Goal: Information Seeking & Learning: Learn about a topic

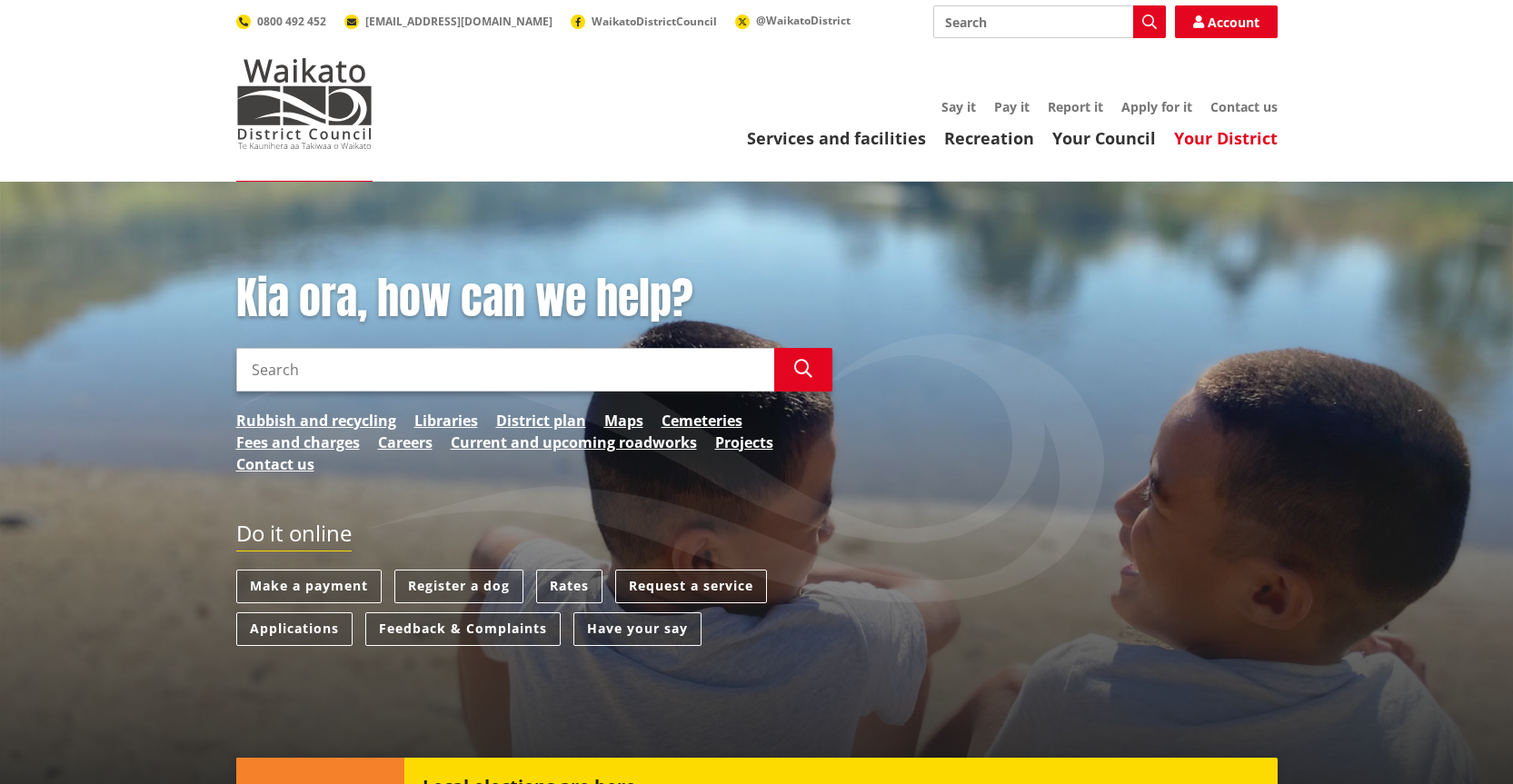
click at [1202, 136] on link "Your District" at bounding box center [1226, 138] width 104 height 22
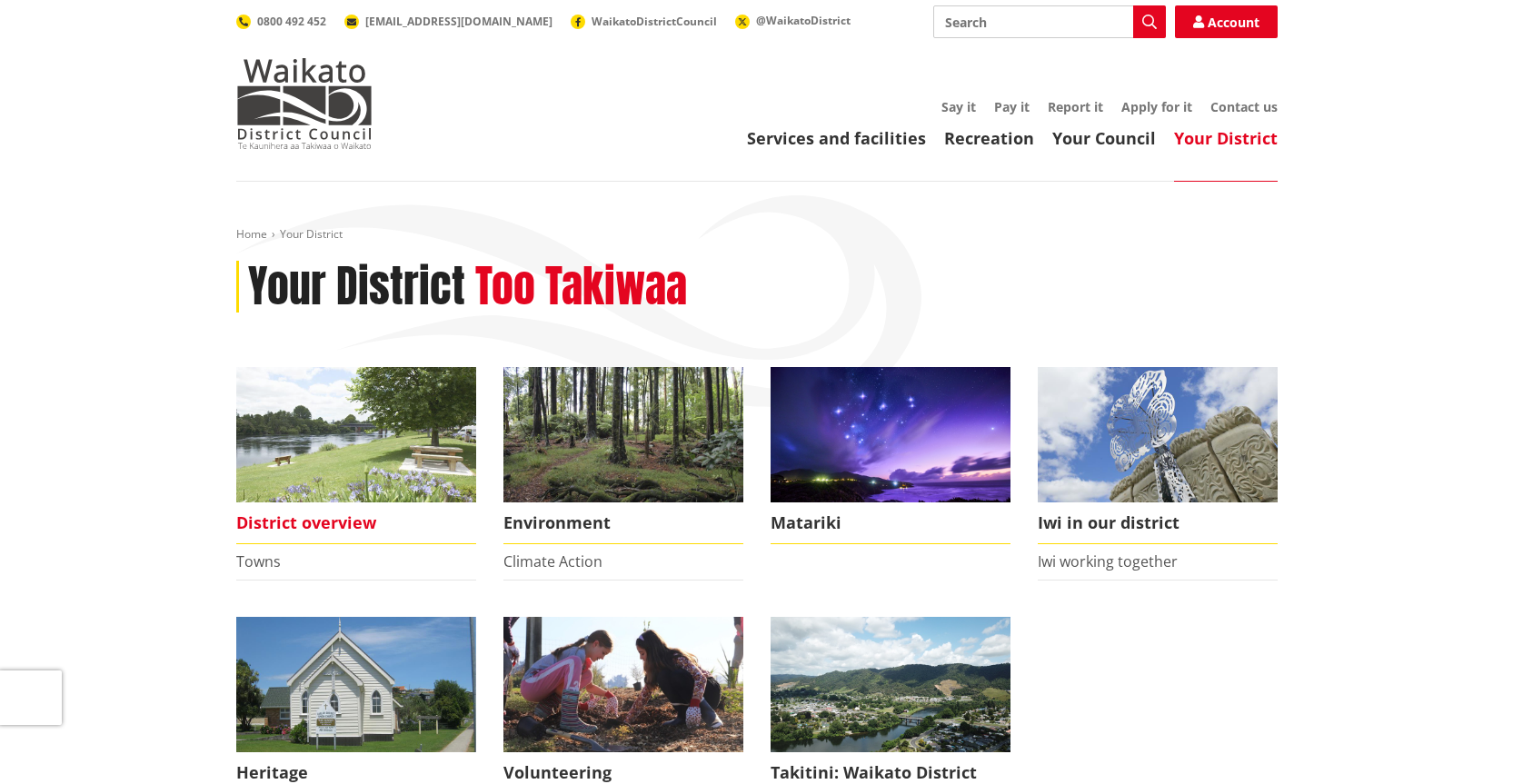
click at [314, 522] on span "District overview" at bounding box center [356, 523] width 240 height 42
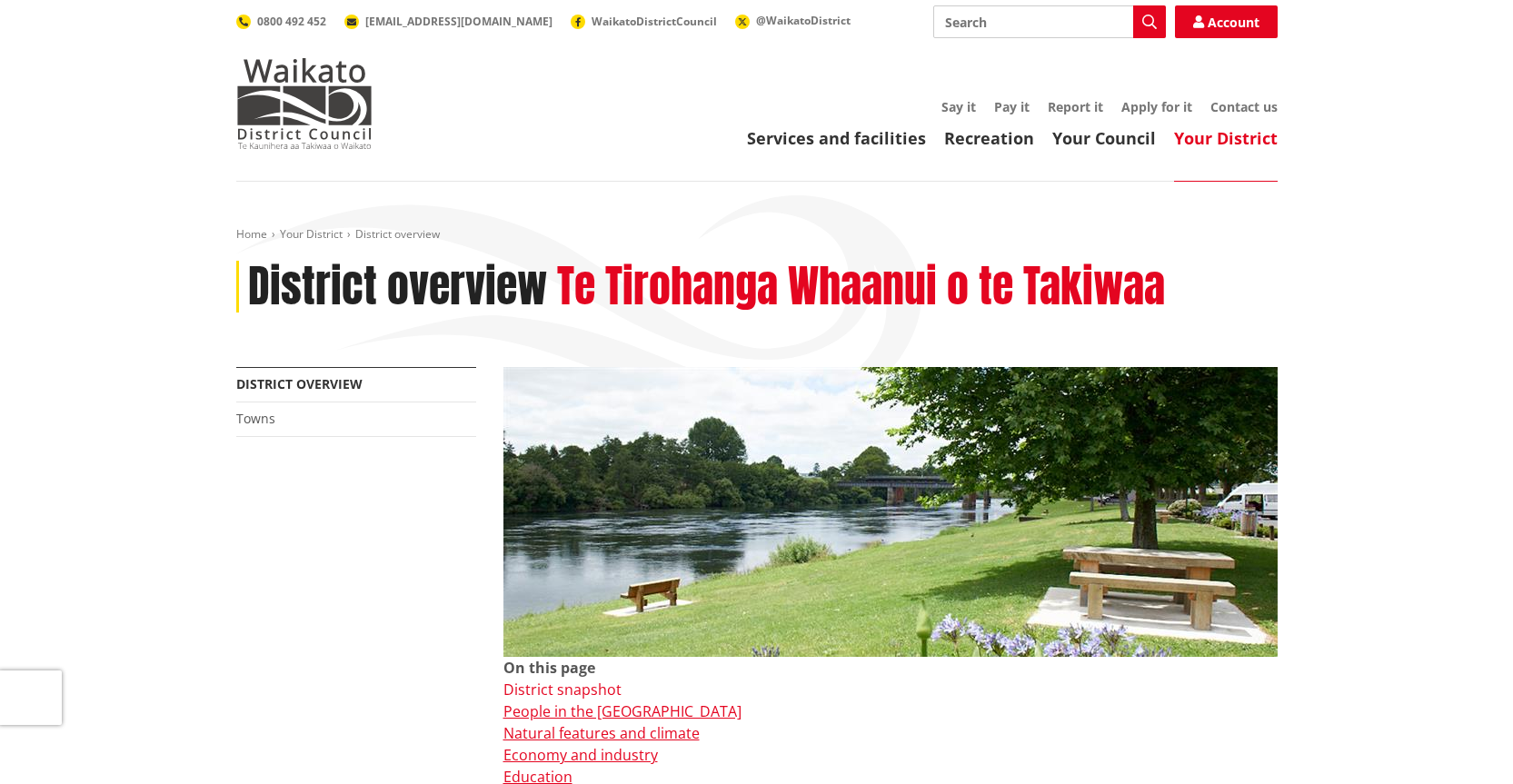
click at [576, 682] on link "District snapshot" at bounding box center [563, 690] width 119 height 20
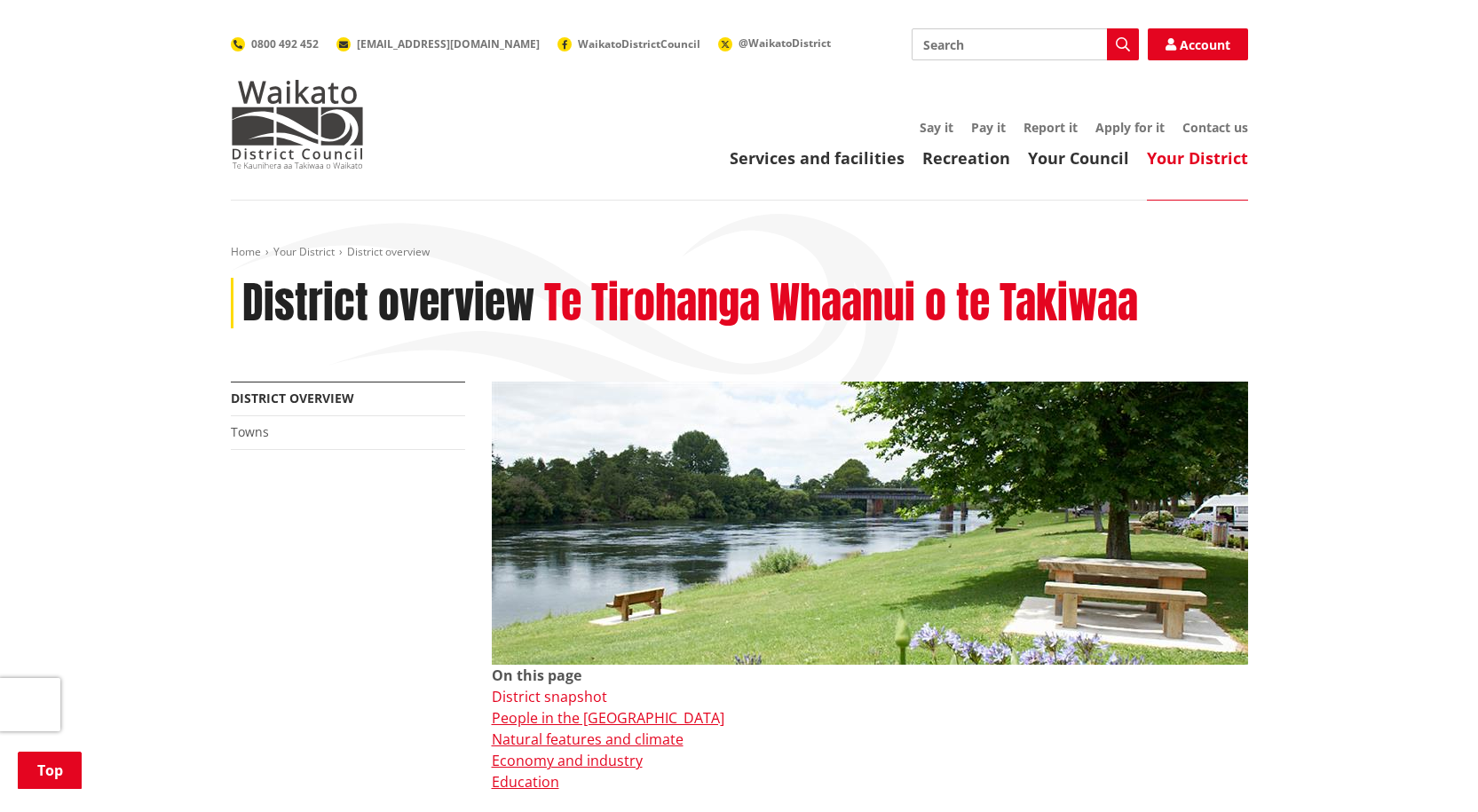
scroll to position [788, 0]
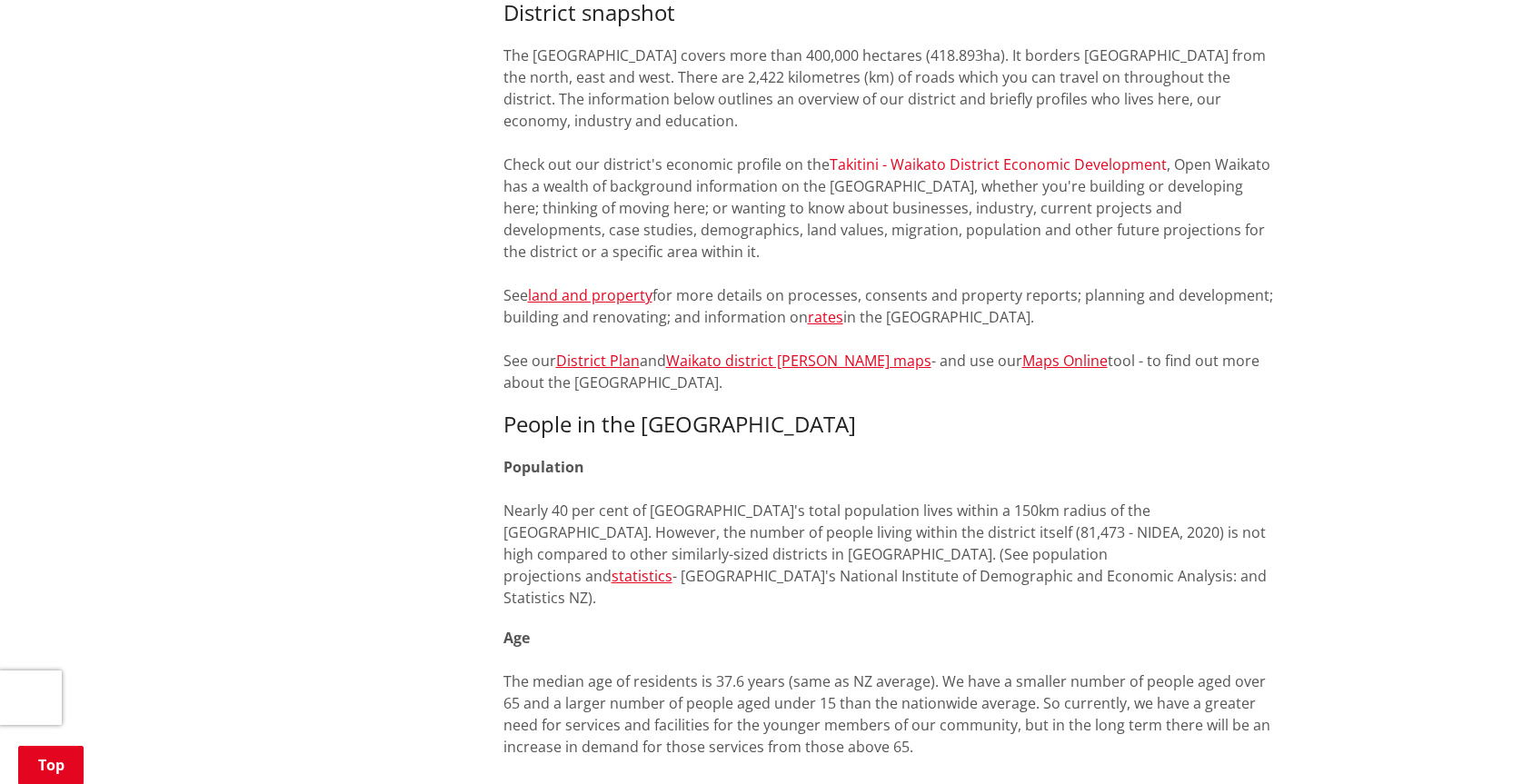
click at [952, 164] on link "Takitini - Waikato District Economic Development" at bounding box center [998, 165] width 337 height 20
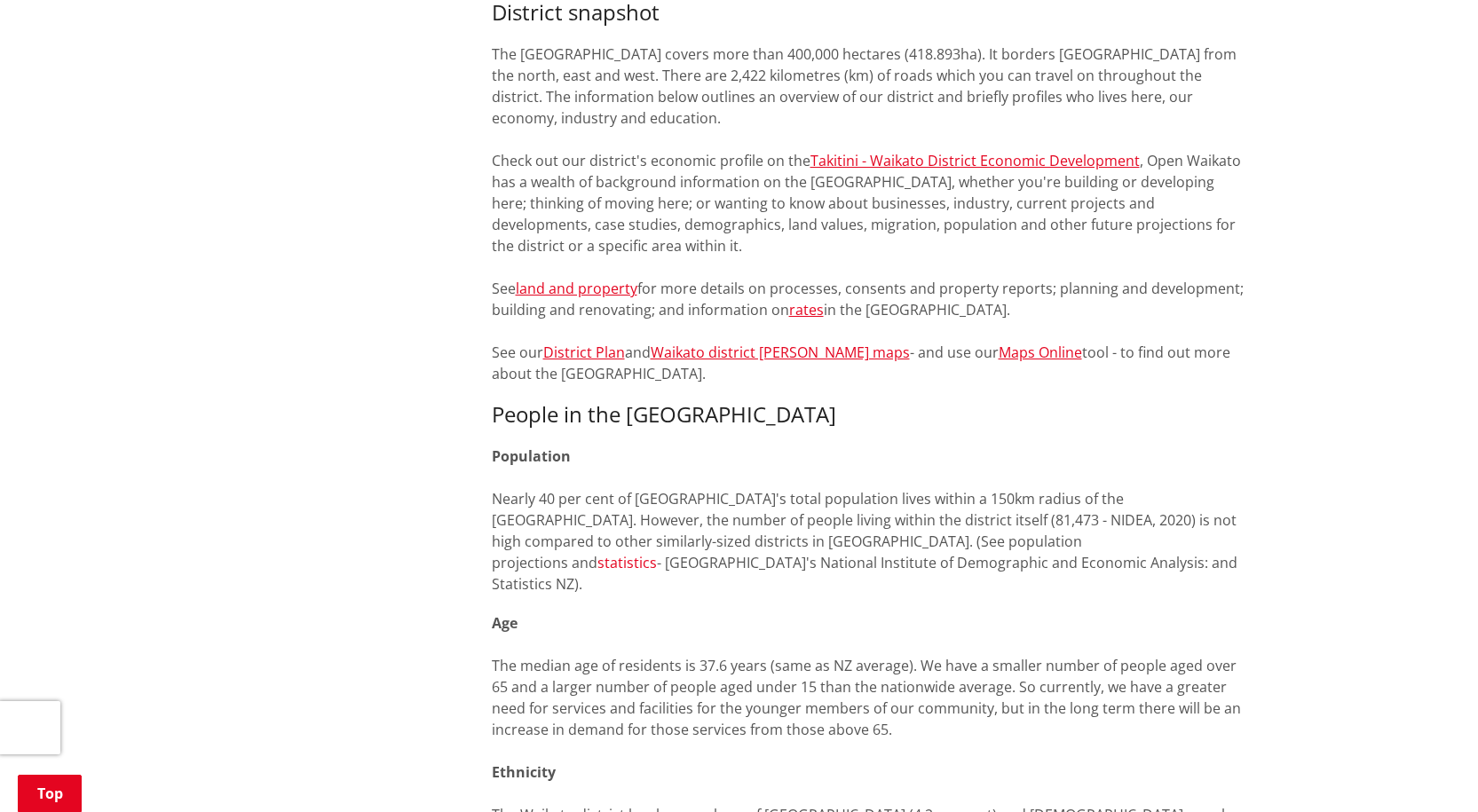
click at [657, 553] on link "statistics" at bounding box center [628, 563] width 60 height 20
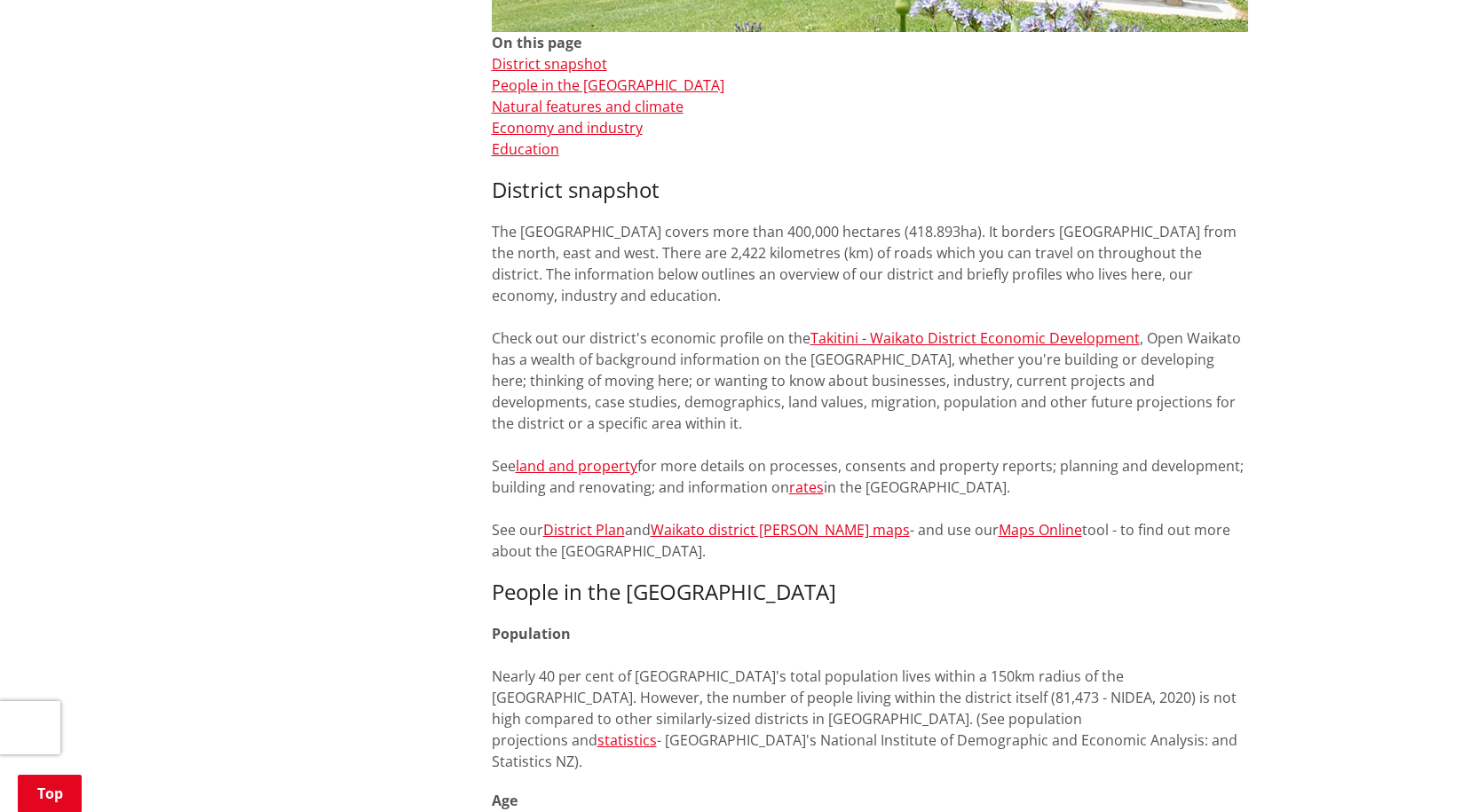
scroll to position [0, 0]
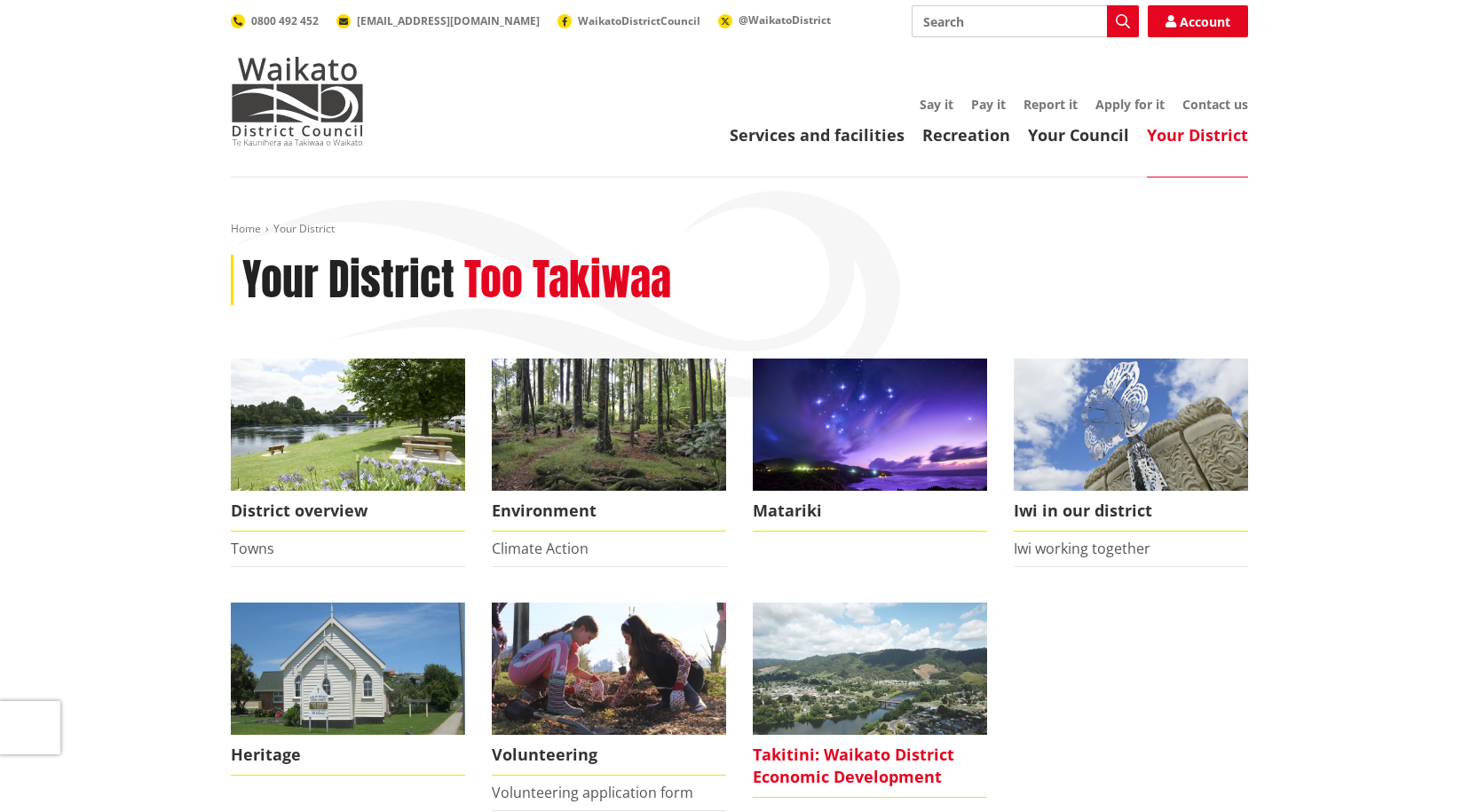
click at [893, 773] on span "Takitini: Waikato District Economic Development" at bounding box center [869, 767] width 234 height 63
